Goal: Transaction & Acquisition: Book appointment/travel/reservation

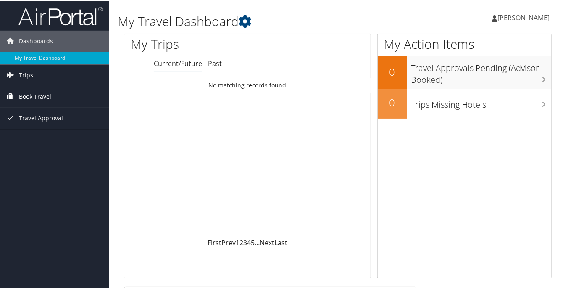
click at [42, 94] on span "Book Travel" at bounding box center [35, 95] width 32 height 21
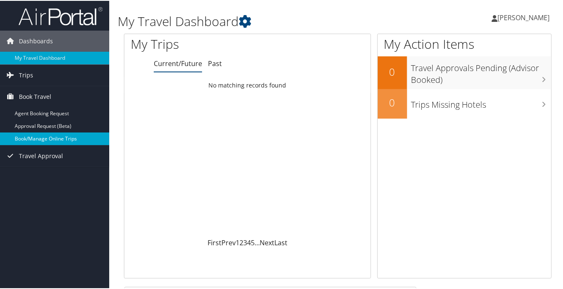
click at [39, 135] on link "Book/Manage Online Trips" at bounding box center [54, 138] width 109 height 13
